Goal: Task Accomplishment & Management: Use online tool/utility

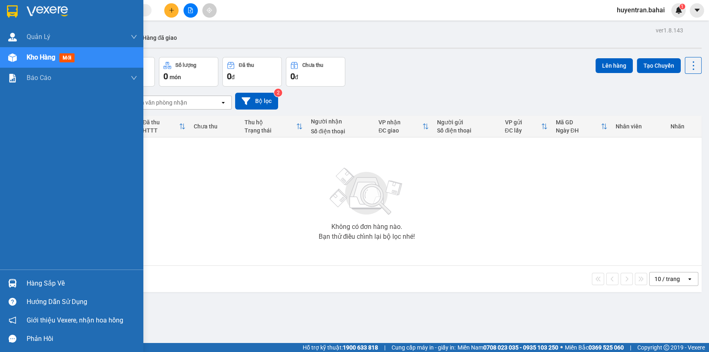
click at [31, 285] on div "Hàng sắp về" at bounding box center [82, 283] width 111 height 12
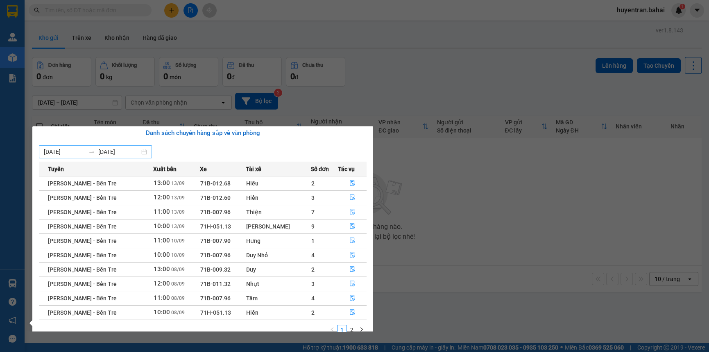
click at [147, 155] on div "[DATE] [DATE]" at bounding box center [95, 151] width 113 height 13
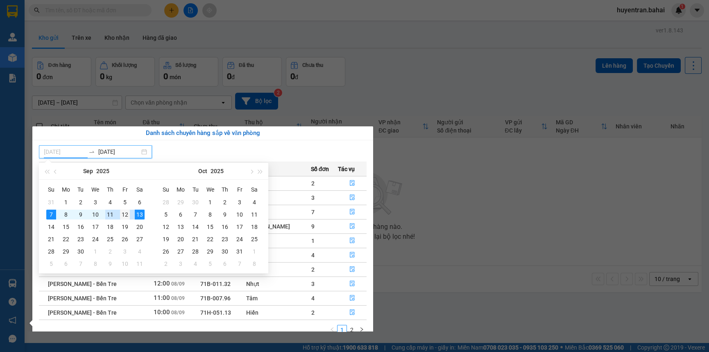
type input "[DATE]"
click at [126, 214] on div "12" at bounding box center [125, 214] width 10 height 10
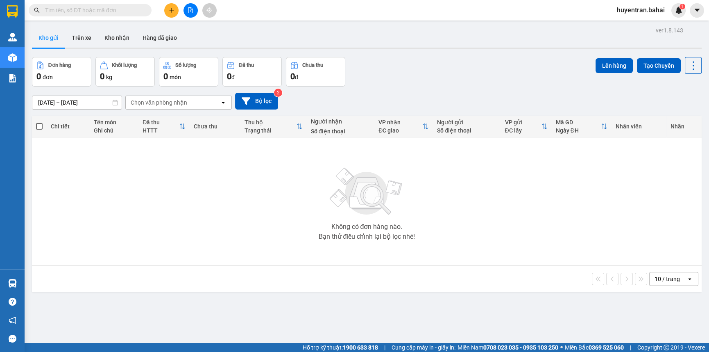
click at [411, 214] on section "Kết quả tìm kiếm ( 0 ) Bộ lọc No Data huyentran.bahai 1 Quản [PERSON_NAME] lý k…" at bounding box center [354, 176] width 709 height 352
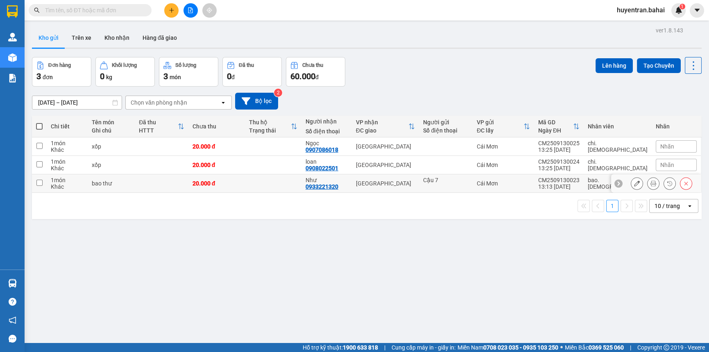
click at [416, 186] on div "Sài Gòn" at bounding box center [385, 183] width 59 height 7
checkbox input "true"
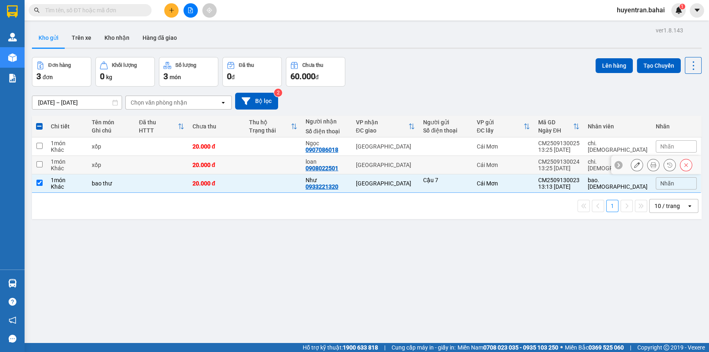
click at [414, 165] on div "Sài Gòn" at bounding box center [385, 164] width 59 height 7
checkbox input "true"
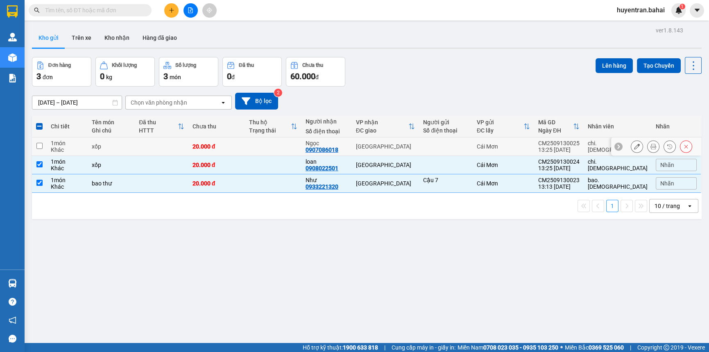
click at [411, 145] on div "Sài Gòn" at bounding box center [385, 146] width 59 height 7
checkbox input "true"
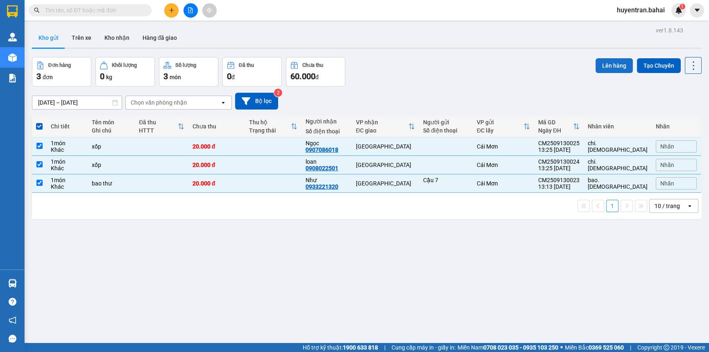
click at [618, 64] on button "Lên hàng" at bounding box center [614, 65] width 37 height 15
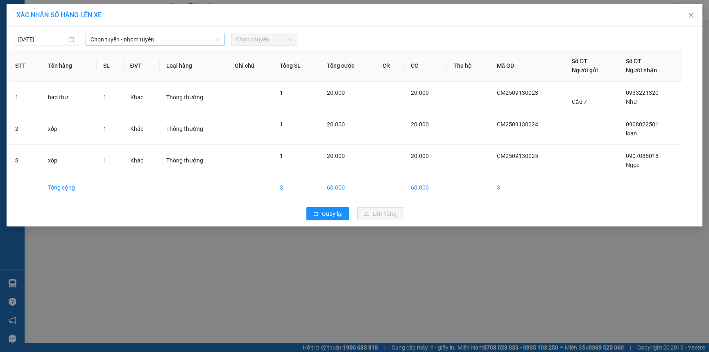
click at [111, 44] on span "Chọn tuyến - nhóm tuyến" at bounding box center [155, 39] width 129 height 12
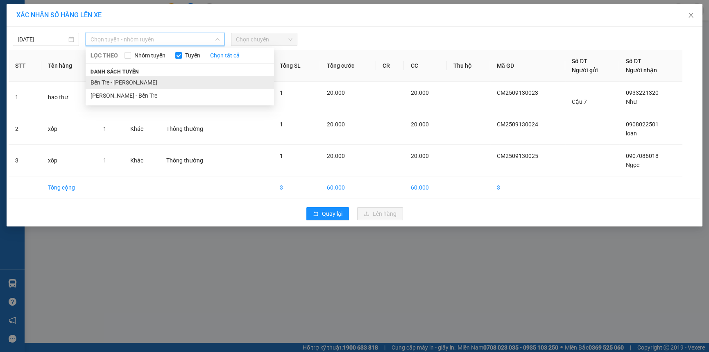
click at [138, 80] on li "Bến Tre - Hồ Chí Minh" at bounding box center [180, 82] width 189 height 13
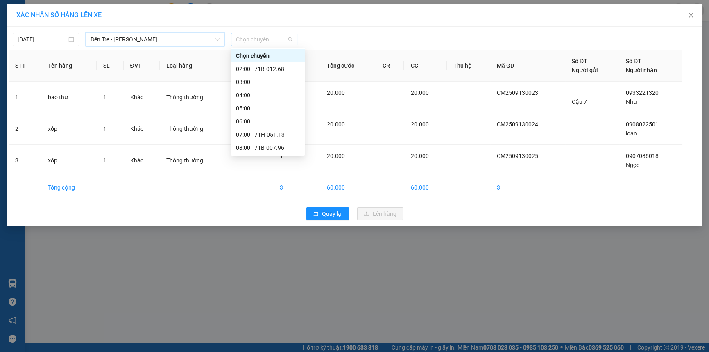
click at [290, 43] on span "Chọn chuyến" at bounding box center [264, 39] width 57 height 12
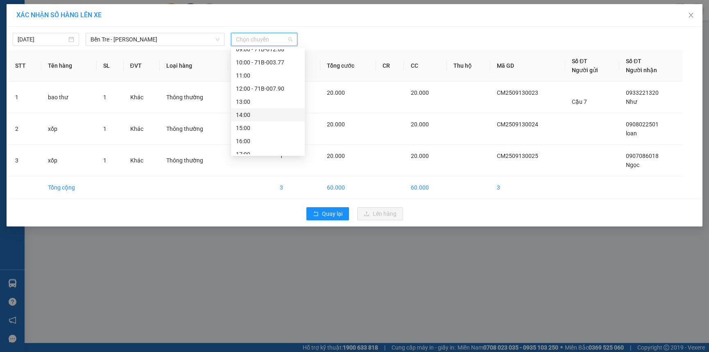
click at [270, 115] on div "14:00" at bounding box center [268, 114] width 64 height 9
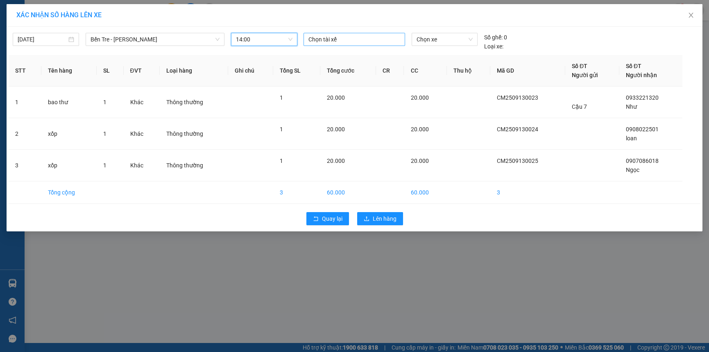
click at [341, 41] on div at bounding box center [355, 39] width 98 height 10
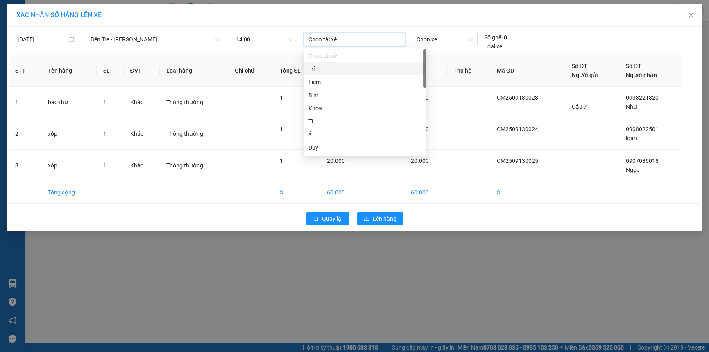
click at [347, 68] on div "Trí" at bounding box center [365, 68] width 113 height 9
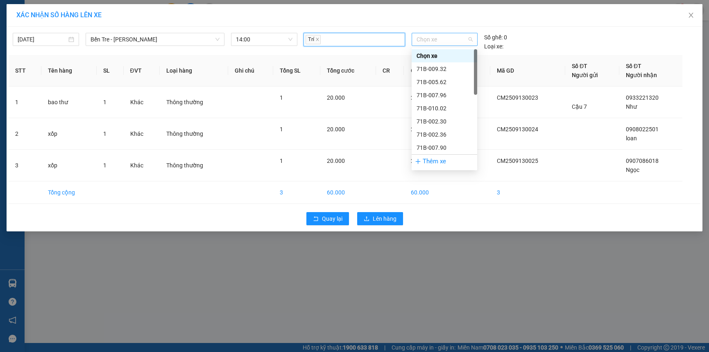
click at [463, 39] on span "Chọn xe" at bounding box center [445, 39] width 56 height 12
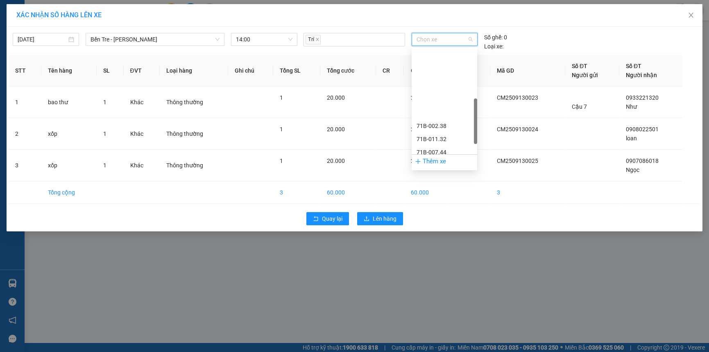
scroll to position [149, 0]
click at [446, 64] on div "71B-011.32" at bounding box center [445, 64] width 56 height 9
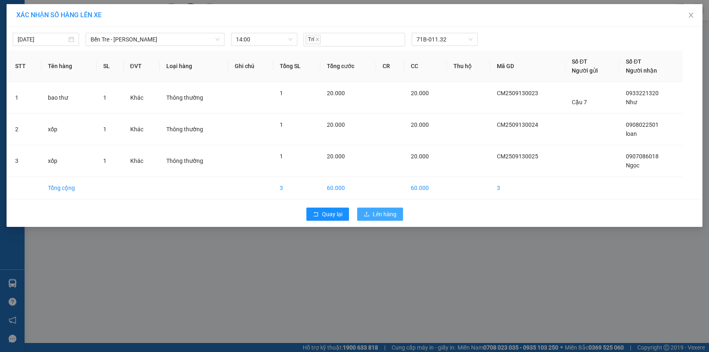
click at [392, 215] on span "Lên hàng" at bounding box center [385, 213] width 24 height 9
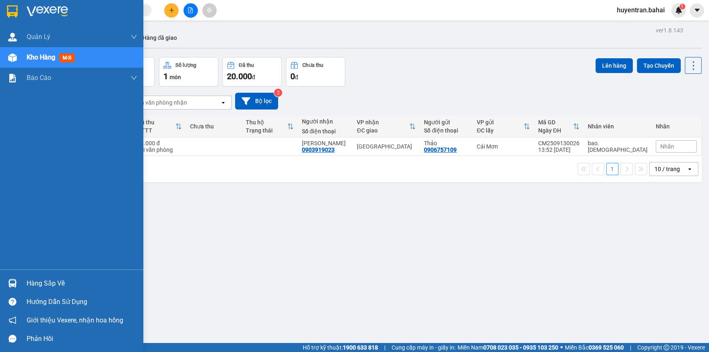
click at [56, 280] on div "Hàng sắp về" at bounding box center [82, 283] width 111 height 12
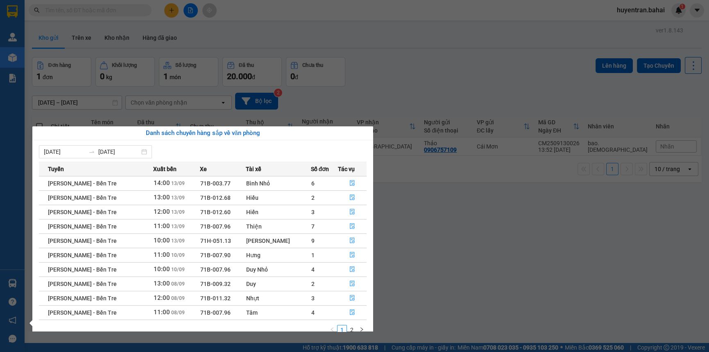
click at [490, 191] on section "Kết quả tìm kiếm ( 0 ) Bộ lọc No Data huyentran.bahai 1 Quản Lý Quản lý khách h…" at bounding box center [354, 176] width 709 height 352
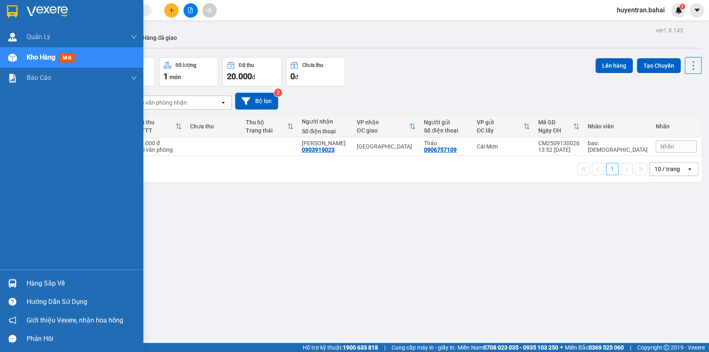
click at [20, 282] on div "Hàng sắp về" at bounding box center [71, 283] width 143 height 18
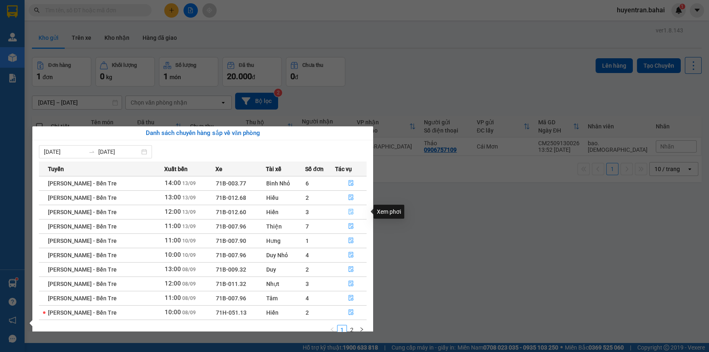
click at [348, 209] on icon "file-done" at bounding box center [351, 212] width 6 height 6
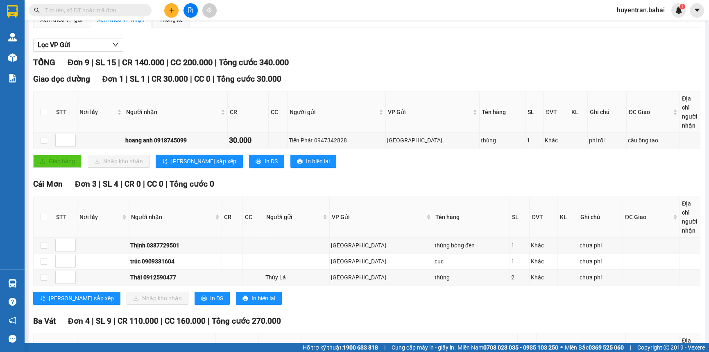
scroll to position [186, 0]
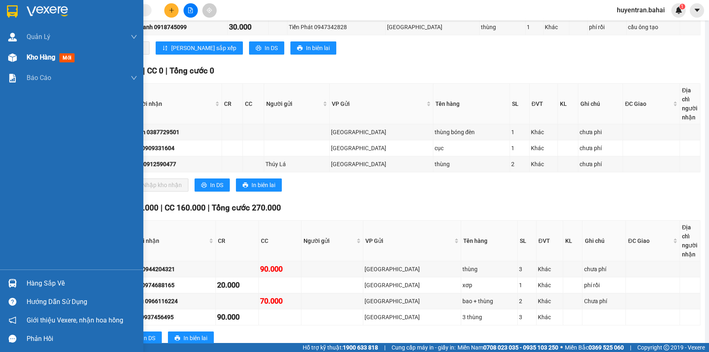
click at [30, 63] on div "Kho hàng mới" at bounding box center [82, 57] width 111 height 20
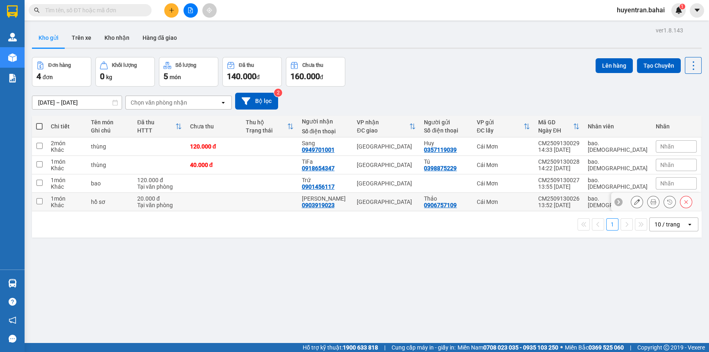
click at [457, 208] on div "0906757109" at bounding box center [440, 205] width 33 height 7
click at [462, 184] on div at bounding box center [446, 183] width 45 height 7
checkbox input "true"
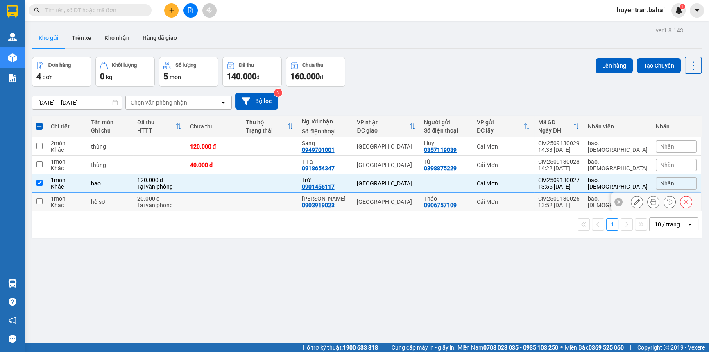
click at [461, 197] on div "Thảo" at bounding box center [446, 198] width 45 height 7
checkbox input "true"
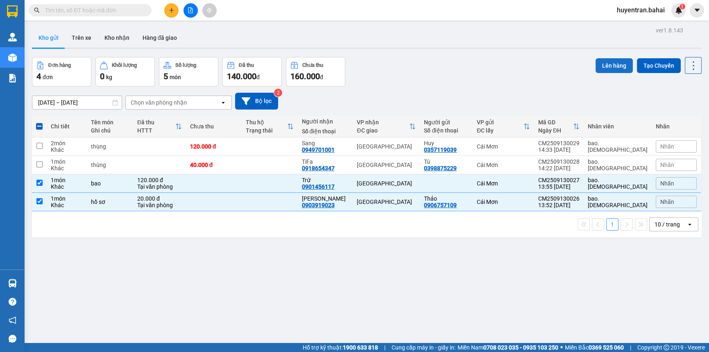
click at [615, 63] on button "Lên hàng" at bounding box center [614, 65] width 37 height 15
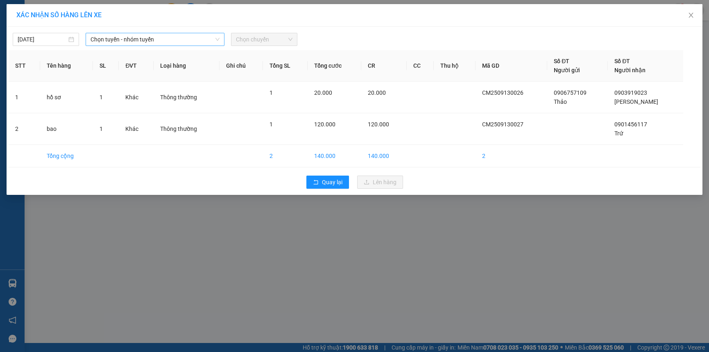
click at [189, 39] on span "Chọn tuyến - nhóm tuyến" at bounding box center [155, 39] width 129 height 12
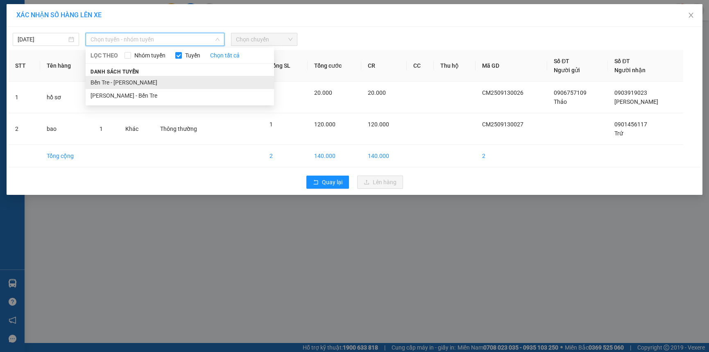
click at [189, 81] on li "Bến Tre - Hồ Chí Minh" at bounding box center [180, 82] width 189 height 13
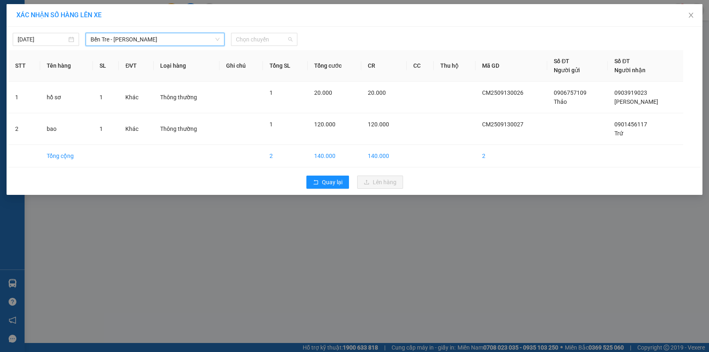
drag, startPoint x: 266, startPoint y: 39, endPoint x: 264, endPoint y: 57, distance: 18.1
click at [266, 41] on span "Chọn chuyến" at bounding box center [264, 39] width 57 height 12
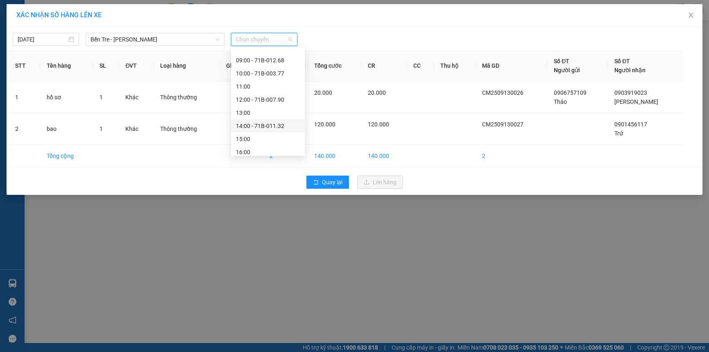
scroll to position [111, 0]
click at [276, 111] on div "14:00 - 71B-011.32" at bounding box center [268, 114] width 64 height 9
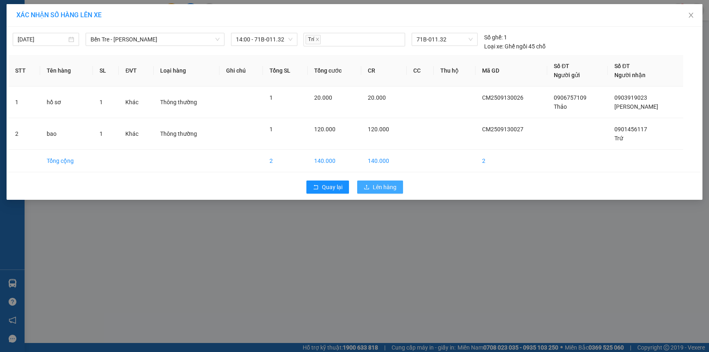
click at [380, 188] on span "Lên hàng" at bounding box center [385, 186] width 24 height 9
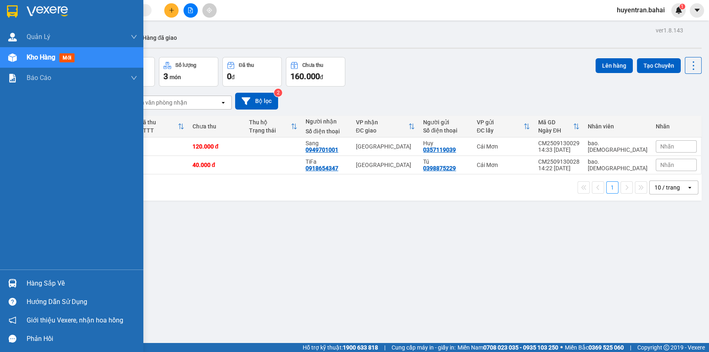
click at [64, 277] on div "Hàng sắp về" at bounding box center [82, 283] width 111 height 12
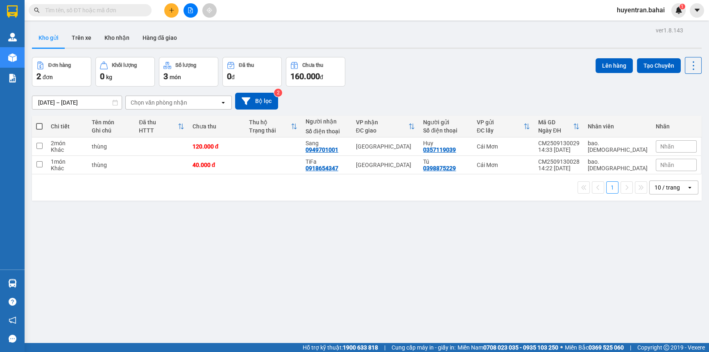
click at [540, 184] on section "Kết quả tìm kiếm ( 0 ) Bộ lọc No Data huyentran.bahai 1 Quản Lý Quản lý khách h…" at bounding box center [354, 176] width 709 height 352
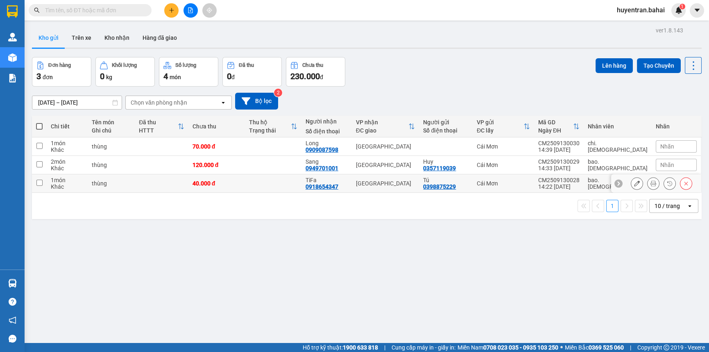
click at [456, 184] on div "0398875229" at bounding box center [439, 186] width 33 height 7
click at [473, 168] on td "Huy 0357119039" at bounding box center [446, 165] width 54 height 18
checkbox input "true"
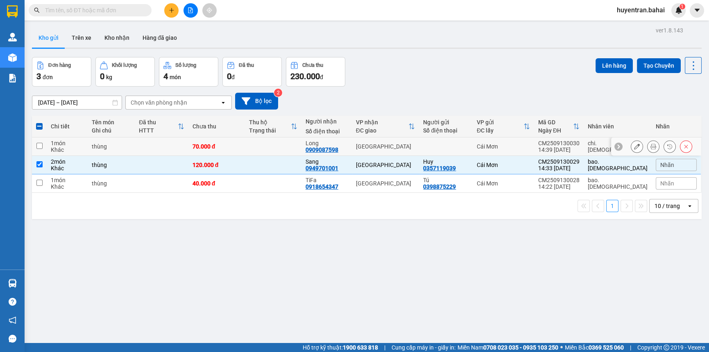
click at [469, 143] on div at bounding box center [445, 146] width 45 height 7
checkbox input "true"
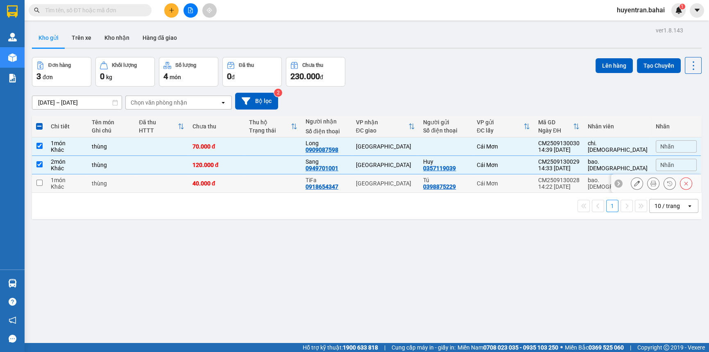
click at [469, 177] on div "Tú" at bounding box center [445, 180] width 45 height 7
checkbox input "true"
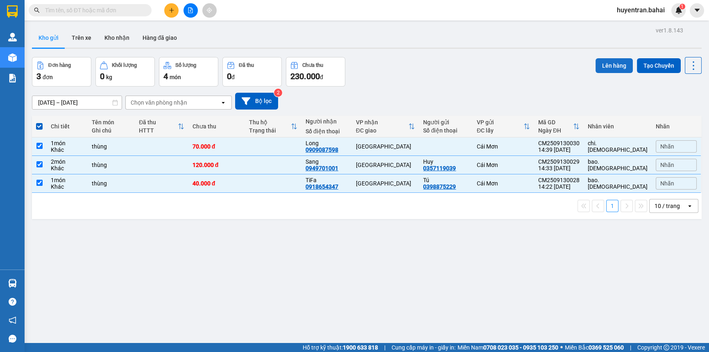
click at [611, 66] on button "Lên hàng" at bounding box center [614, 65] width 37 height 15
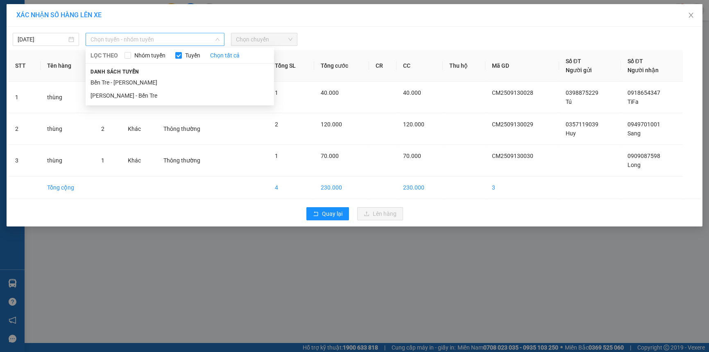
click at [148, 41] on span "Chọn tuyến - nhóm tuyến" at bounding box center [155, 39] width 129 height 12
click at [162, 86] on li "Bến Tre - Hồ Chí Minh" at bounding box center [180, 82] width 189 height 13
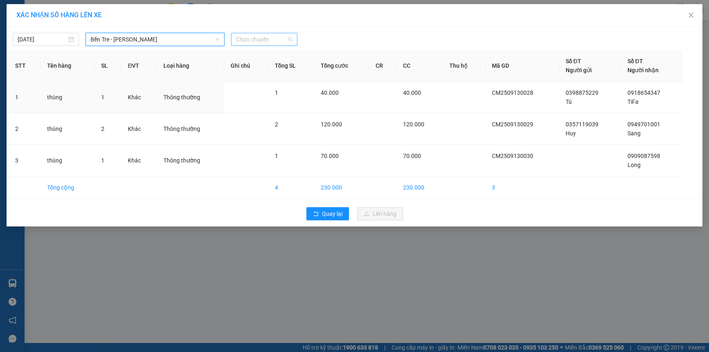
click at [258, 45] on span "Chọn chuyến" at bounding box center [264, 39] width 57 height 12
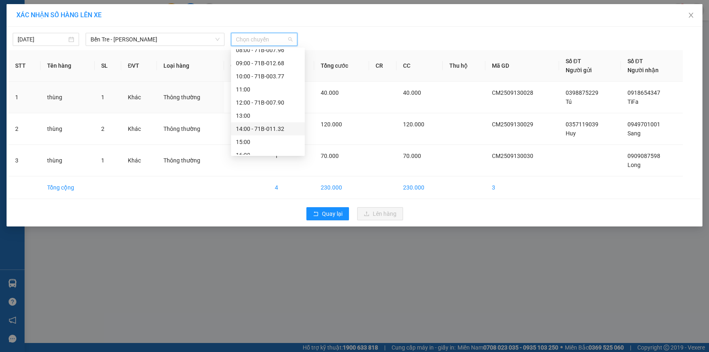
scroll to position [118, 0]
click at [274, 120] on div "15:00" at bounding box center [268, 121] width 64 height 9
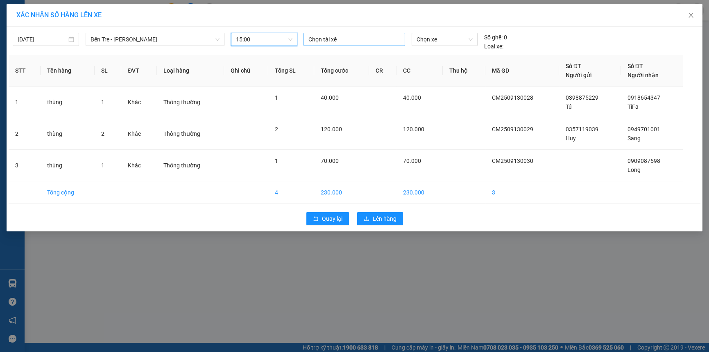
click at [361, 37] on div at bounding box center [355, 39] width 98 height 10
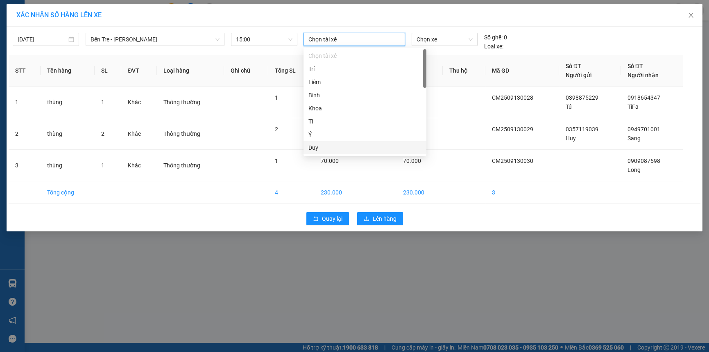
scroll to position [37, 0]
click at [343, 130] on div "Nhân" at bounding box center [365, 136] width 123 height 13
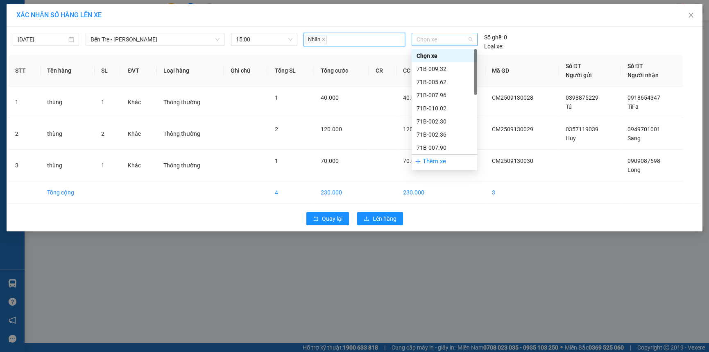
click at [436, 37] on span "Chọn xe" at bounding box center [445, 39] width 56 height 12
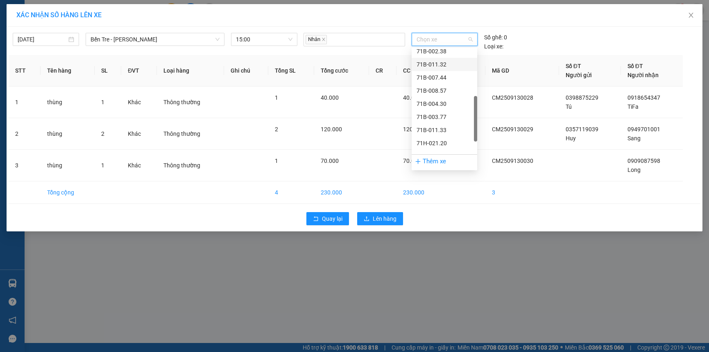
scroll to position [186, 0]
click at [442, 80] on div "71B-003.77" at bounding box center [445, 79] width 56 height 9
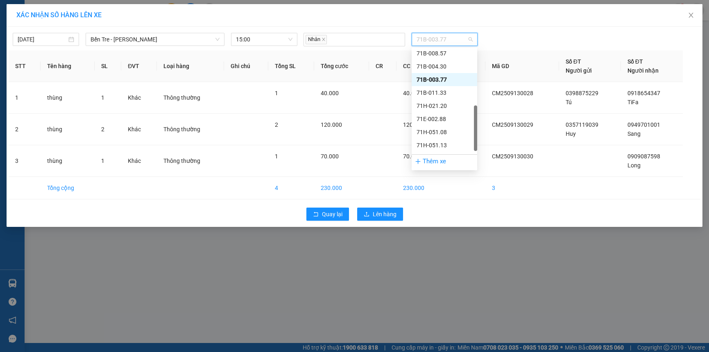
click at [456, 37] on span "71B-003.77" at bounding box center [445, 39] width 56 height 12
click at [445, 89] on div "71B-011.33" at bounding box center [445, 92] width 56 height 9
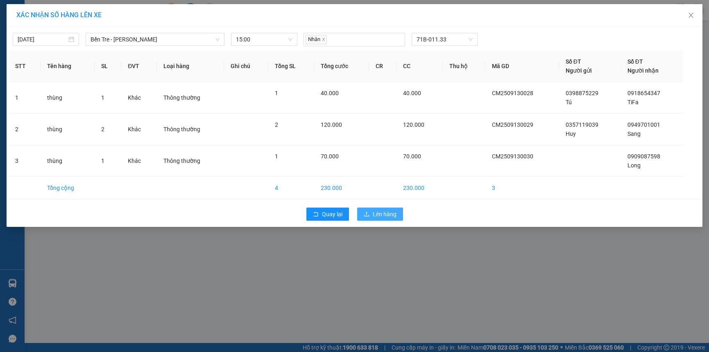
click at [396, 212] on span "Lên hàng" at bounding box center [385, 213] width 24 height 9
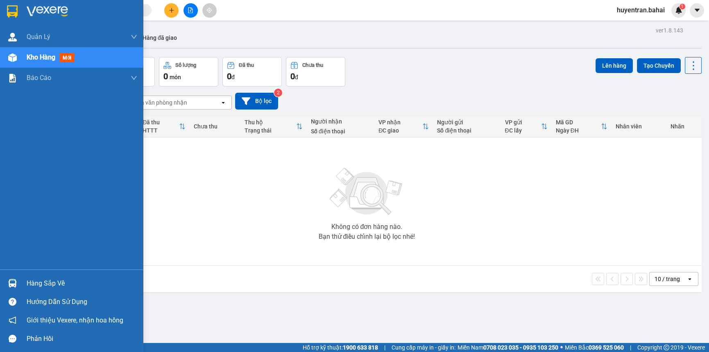
click at [46, 282] on div "Hàng sắp về" at bounding box center [82, 283] width 111 height 12
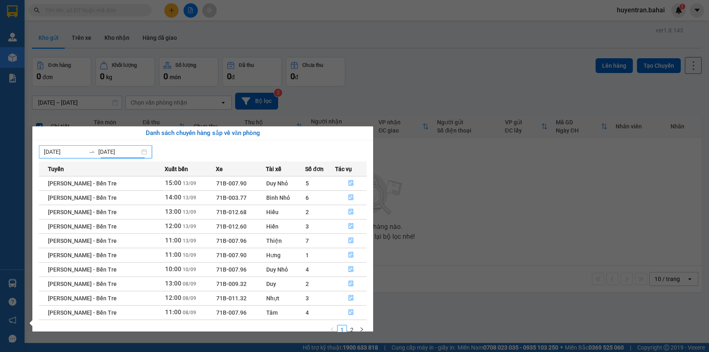
click at [118, 151] on input "13/09/2025" at bounding box center [118, 151] width 41 height 9
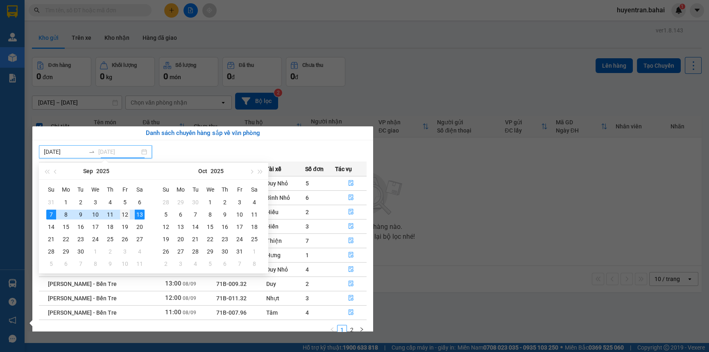
type input "12/09/2025"
click at [130, 216] on div "12" at bounding box center [125, 214] width 10 height 10
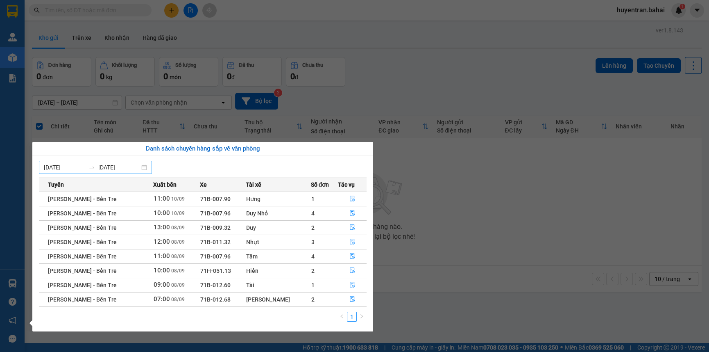
click at [75, 161] on div "07/09/2025 12/09/2025" at bounding box center [95, 167] width 113 height 13
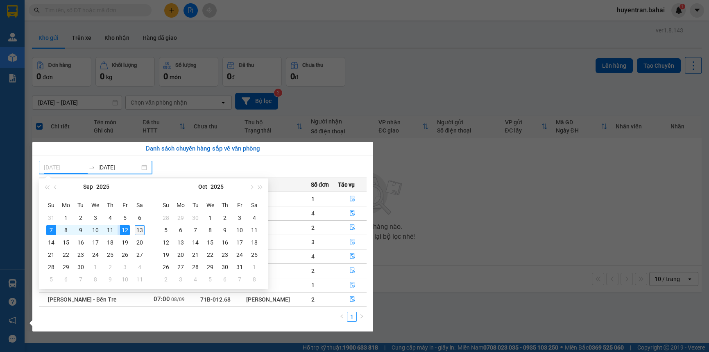
type input "13/09/2025"
click at [143, 230] on div "13" at bounding box center [140, 230] width 10 height 10
click at [128, 230] on table "Su Mo Tu We Th Fr Sa 31 1 2 3 4 5 6 7 8 9 10 11 12 13 14 15 16 17 18 19 20 21 2…" at bounding box center [95, 241] width 103 height 87
click at [59, 168] on input "13/09/2025" at bounding box center [64, 167] width 41 height 9
click at [47, 167] on input "13/09/2025" at bounding box center [64, 167] width 41 height 9
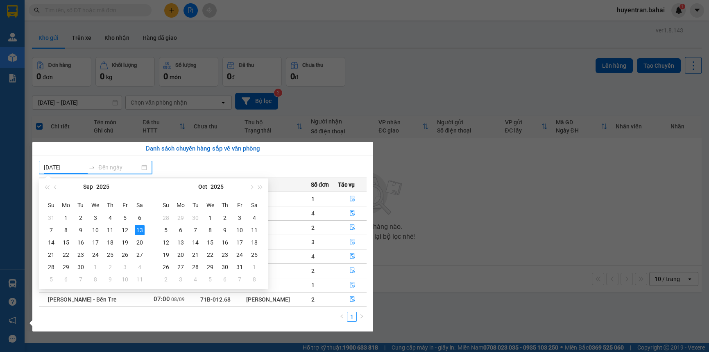
click at [48, 167] on input "13/09/2025" at bounding box center [64, 167] width 41 height 9
click at [50, 167] on input "13/09/2025" at bounding box center [64, 167] width 41 height 9
type input "12/09/2025"
click at [126, 228] on div "12" at bounding box center [125, 230] width 10 height 10
type input "13/09/2025"
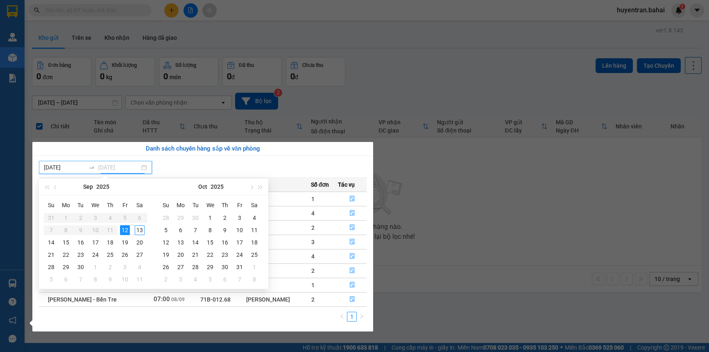
click at [141, 226] on div "13" at bounding box center [140, 230] width 10 height 10
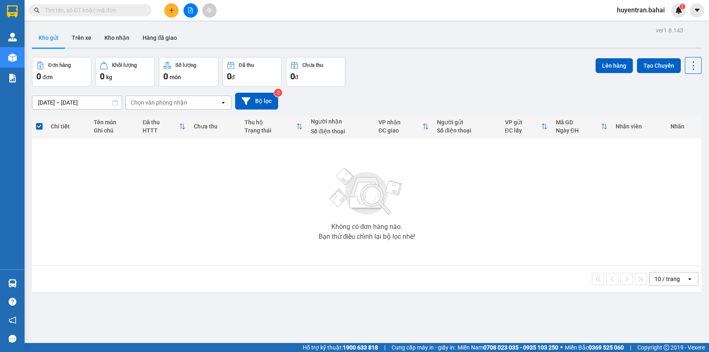
click at [395, 238] on section "Kết quả tìm kiếm ( 0 ) Bộ lọc No Data huyentran.bahai 1 Quản Lý Quản lý khách h…" at bounding box center [354, 176] width 709 height 352
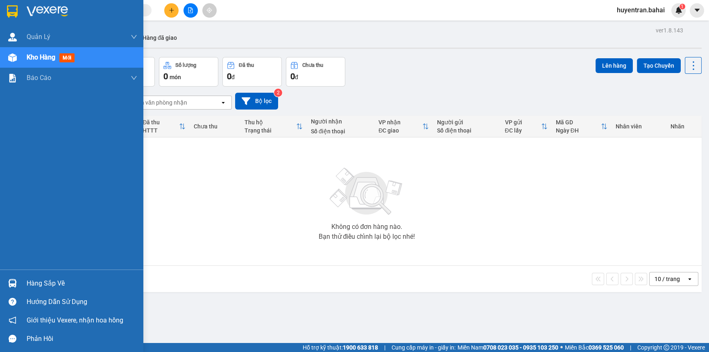
click at [23, 289] on div "Hàng sắp về" at bounding box center [71, 283] width 143 height 18
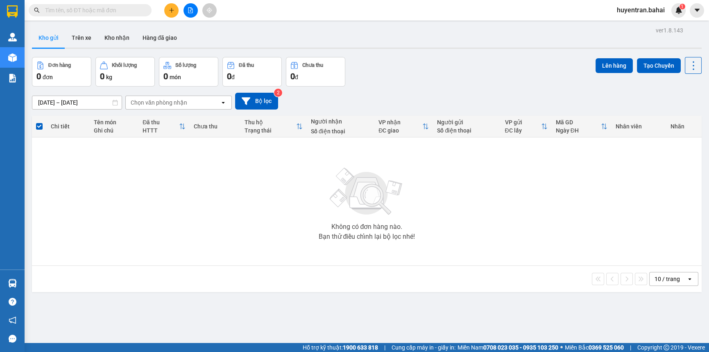
click at [401, 277] on section "Kết quả tìm kiếm ( 0 ) Bộ lọc No Data huyentran.bahai 1 Quản Lý Quản lý khách h…" at bounding box center [354, 176] width 709 height 352
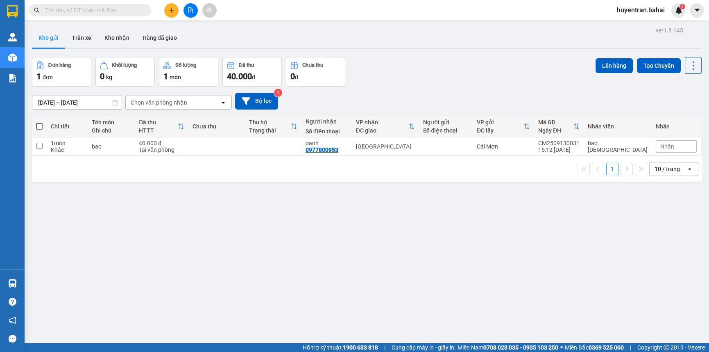
click at [621, 93] on div "[DATE] – [DATE] Press the down arrow key to interact with the calendar and sele…" at bounding box center [367, 100] width 670 height 29
